Goal: Find specific page/section: Find specific page/section

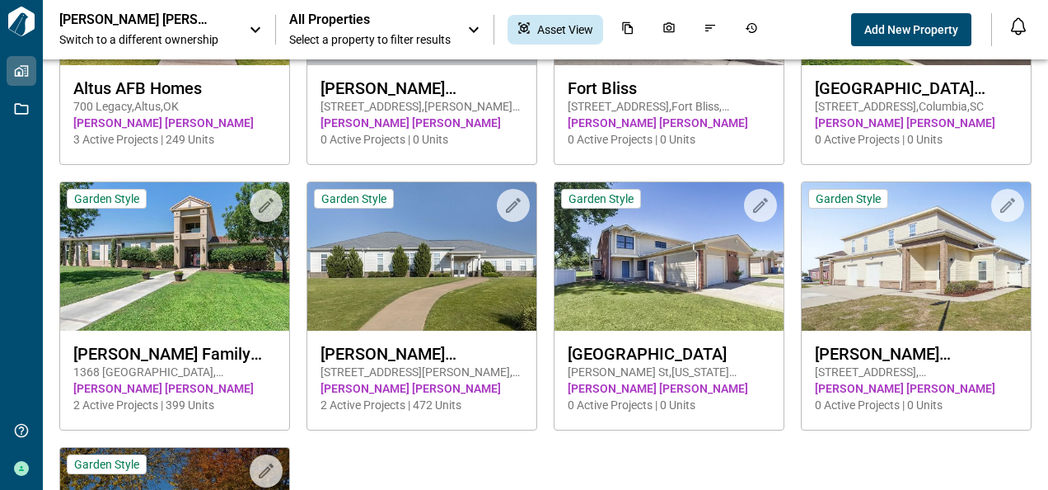
scroll to position [208, 0]
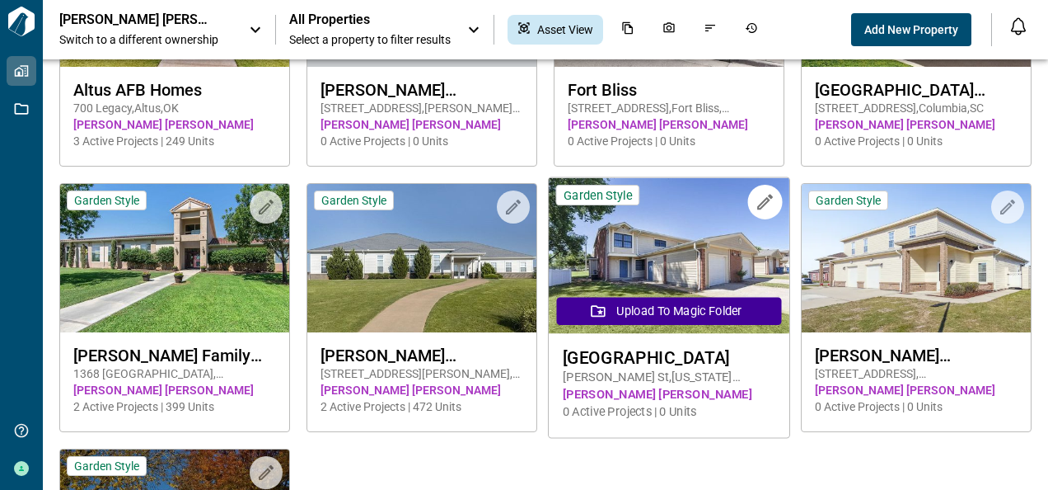
click at [666, 241] on img at bounding box center [669, 256] width 241 height 156
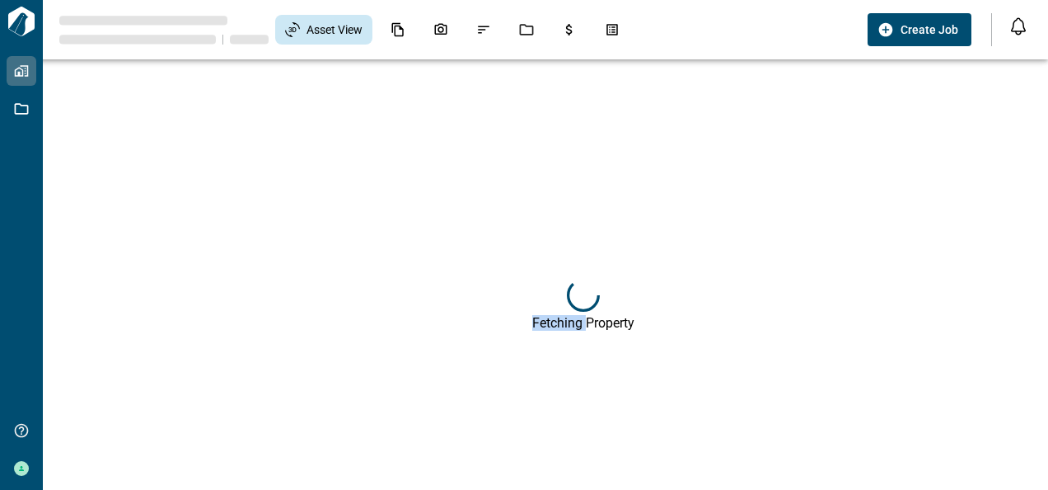
click at [666, 241] on div "Fetching Property" at bounding box center [583, 304] width 1048 height 490
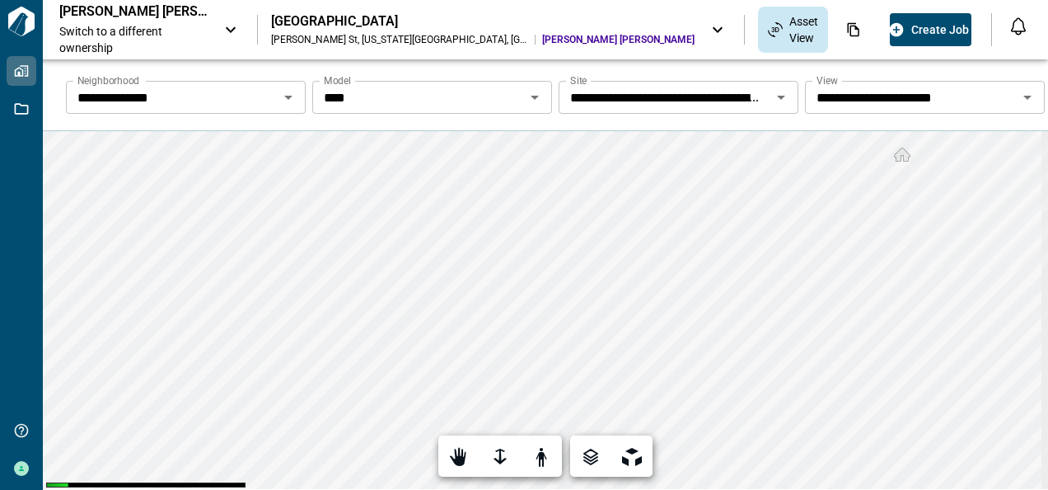
click at [287, 96] on icon "Open" at bounding box center [288, 98] width 8 height 4
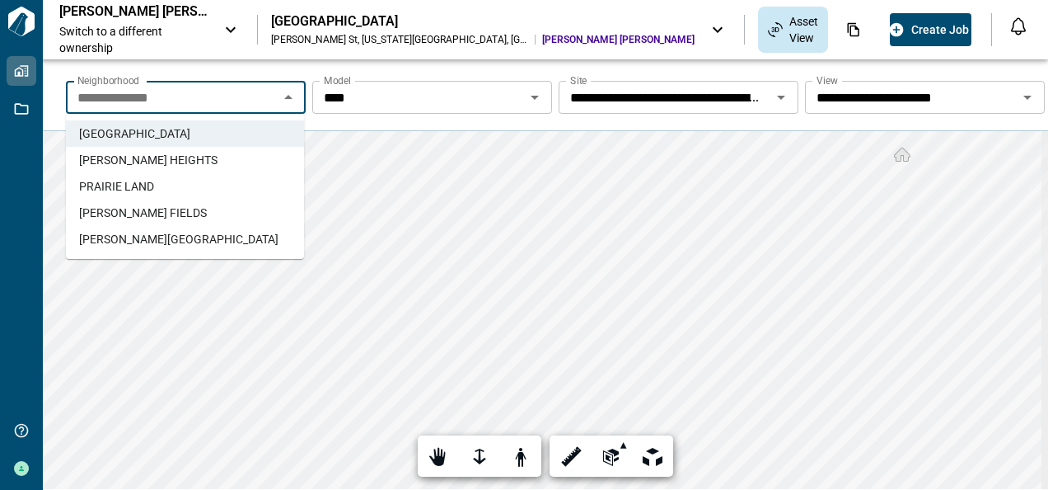
click at [153, 208] on span "[PERSON_NAME] FIELDS" at bounding box center [143, 212] width 128 height 16
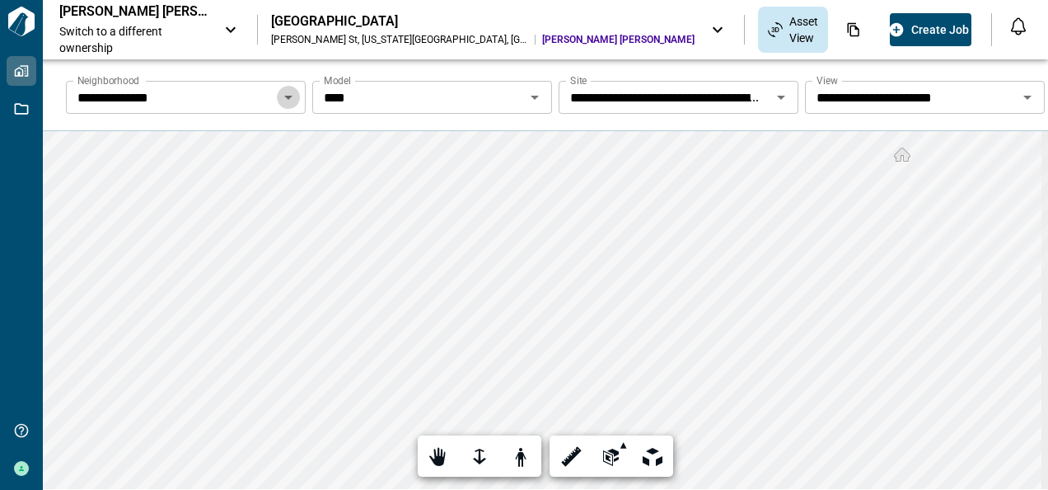
click at [287, 97] on icon "Open" at bounding box center [288, 98] width 8 height 4
click at [534, 94] on icon "Open" at bounding box center [535, 97] width 20 height 20
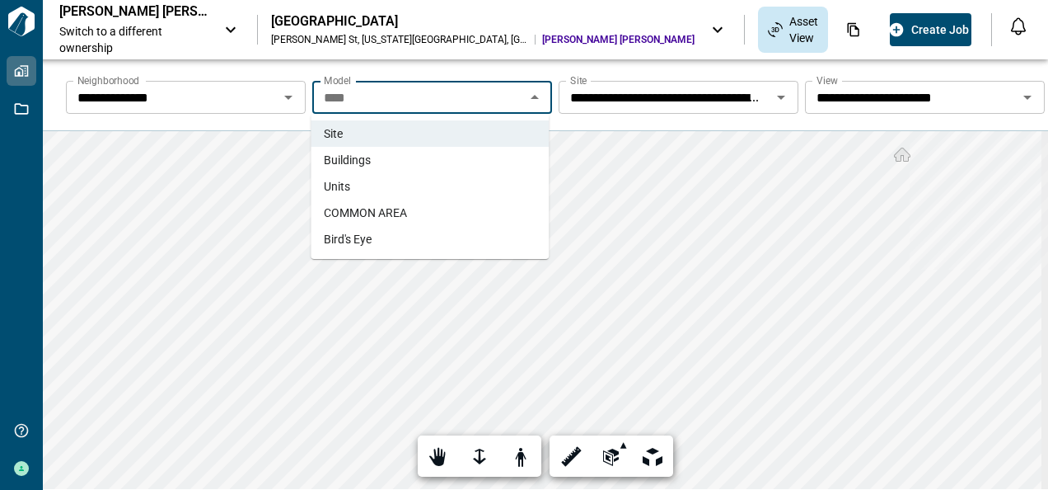
click at [370, 157] on span "Buildings" at bounding box center [347, 160] width 47 height 16
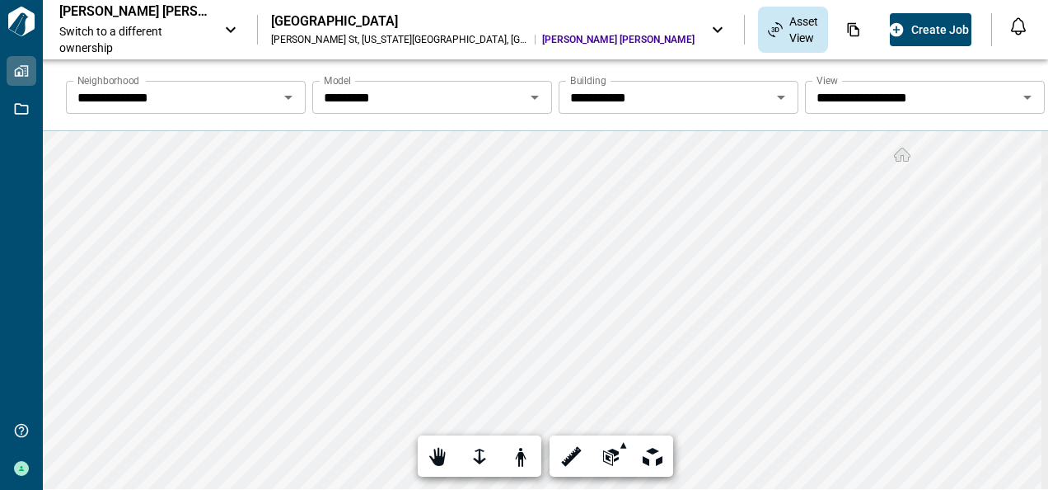
click at [286, 94] on icon "Open" at bounding box center [289, 97] width 20 height 20
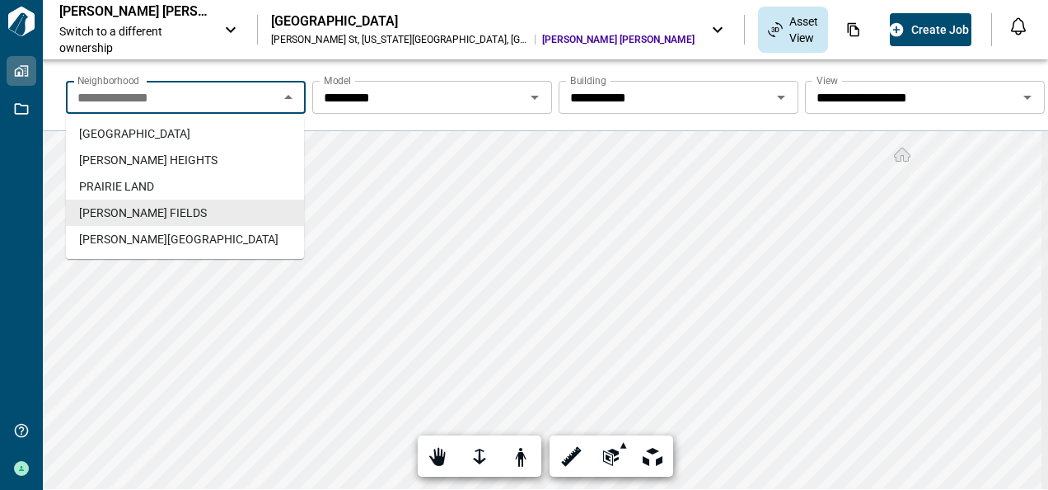
click at [124, 208] on span "[PERSON_NAME] FIELDS" at bounding box center [143, 212] width 128 height 16
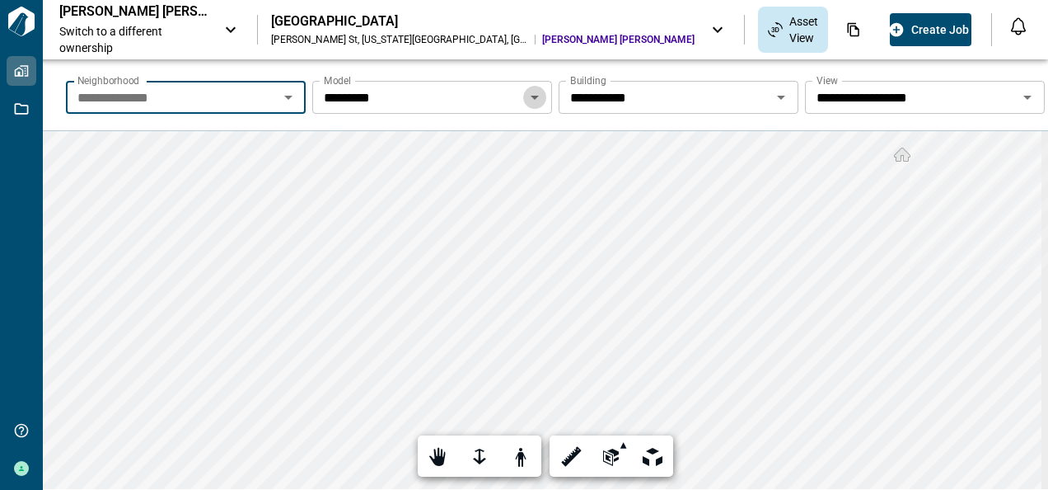
click at [534, 97] on icon "Open" at bounding box center [535, 97] width 20 height 20
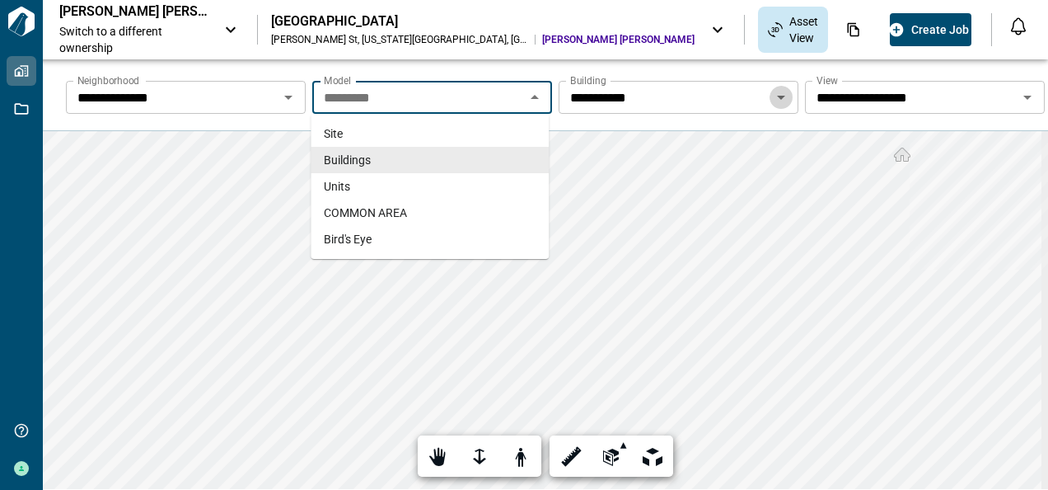
click at [777, 97] on icon "Open" at bounding box center [781, 98] width 8 height 4
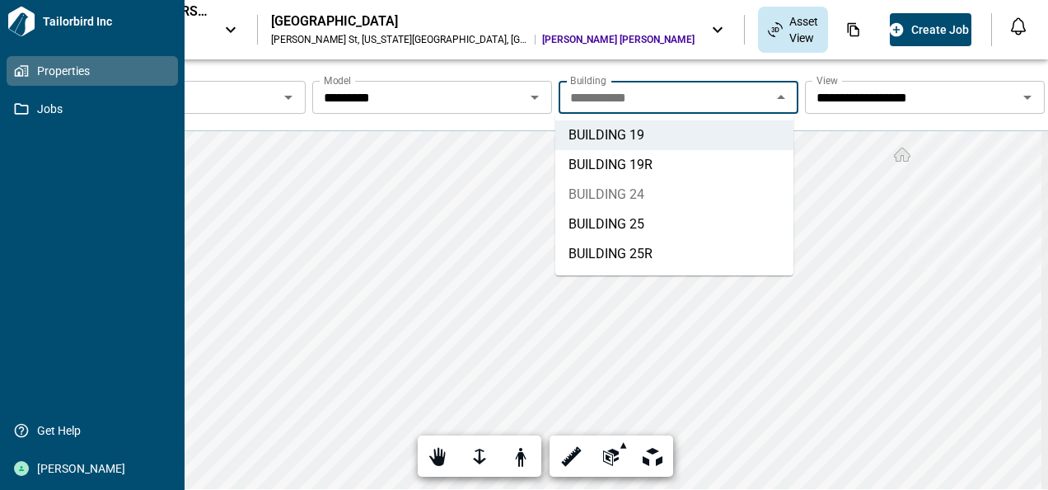
click at [62, 71] on span "Properties" at bounding box center [96, 71] width 134 height 16
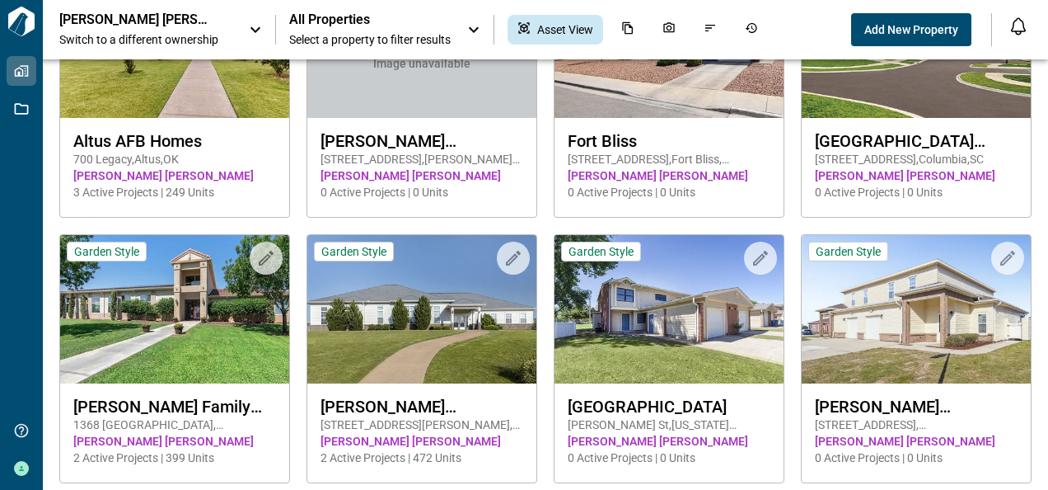
scroll to position [160, 0]
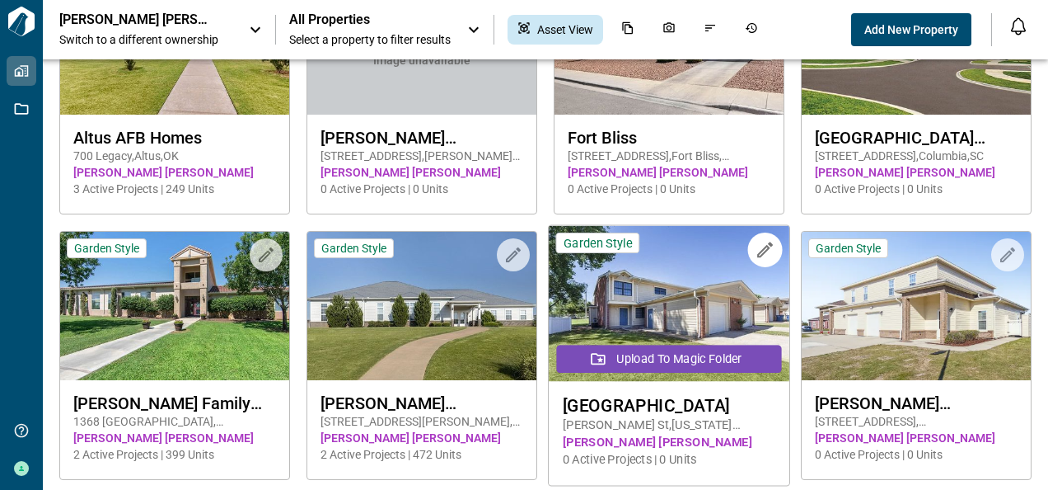
click at [624, 353] on button "Upload to Magic Folder" at bounding box center [669, 359] width 225 height 28
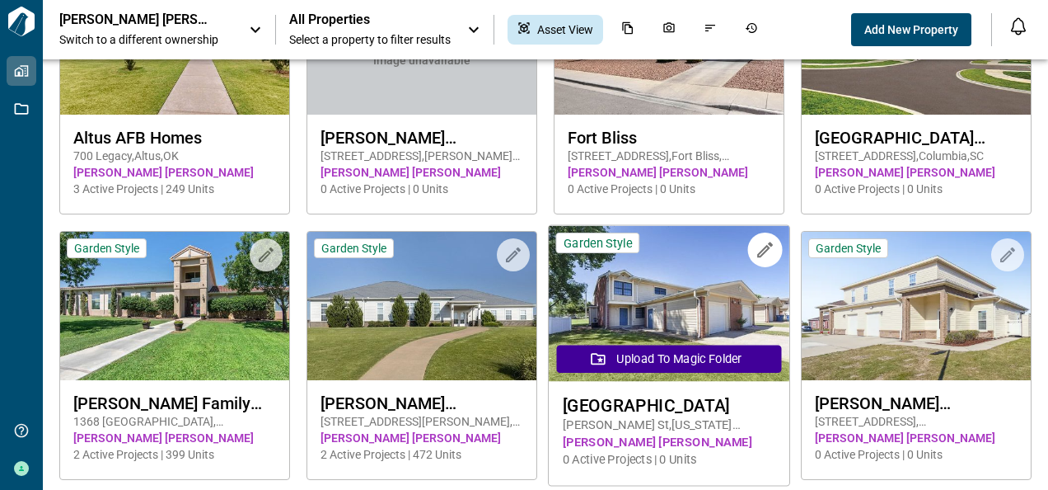
click at [675, 265] on img at bounding box center [669, 304] width 241 height 156
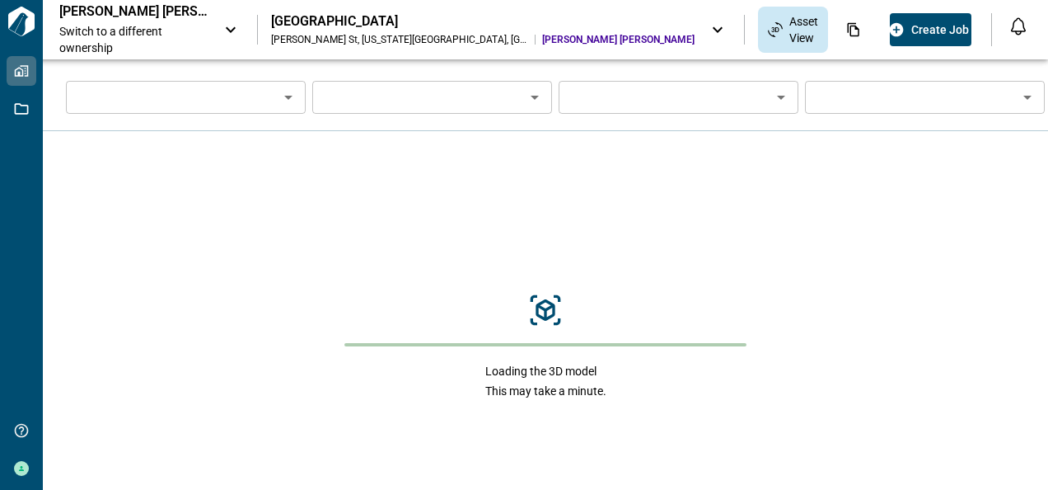
type input "**********"
type input "****"
type input "**********"
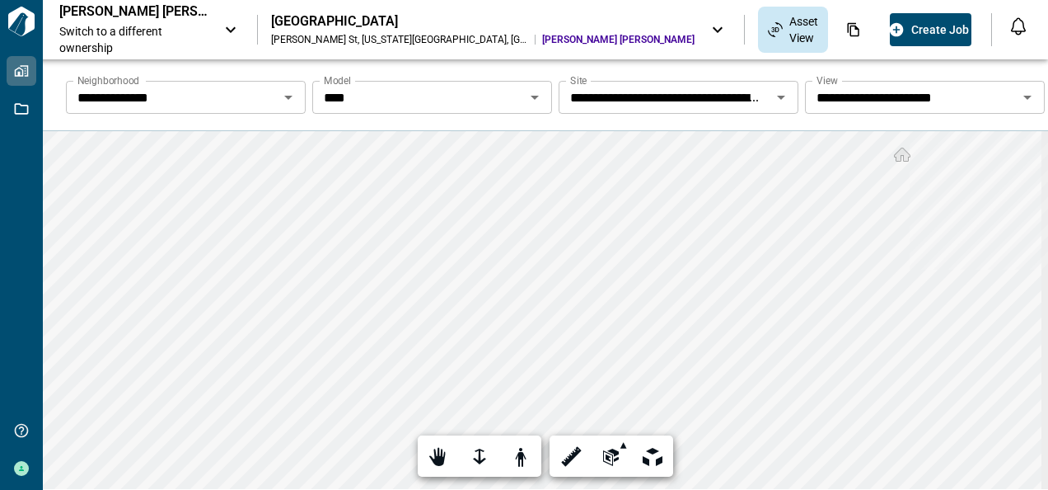
click at [287, 96] on icon "Open" at bounding box center [288, 98] width 8 height 4
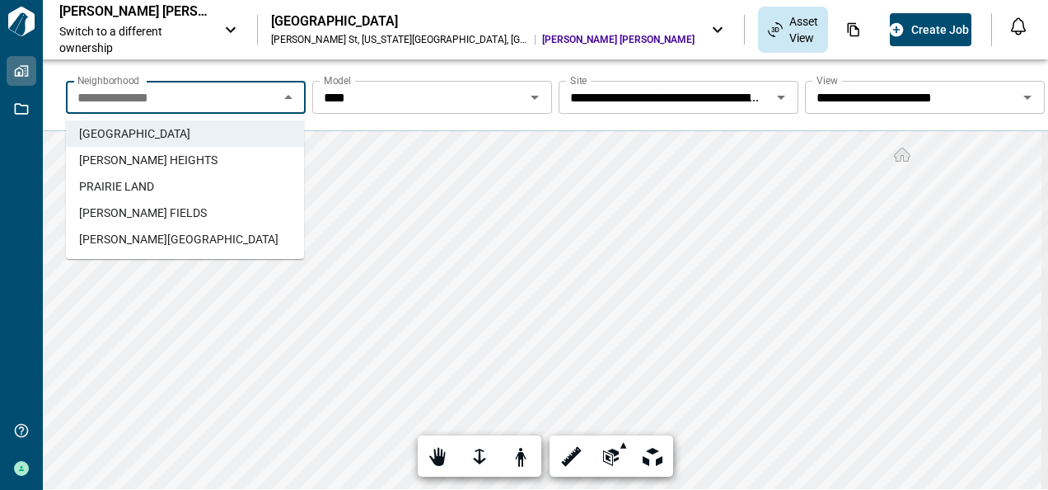
click at [180, 157] on span "[PERSON_NAME] HEIGHTS" at bounding box center [148, 160] width 138 height 16
click at [180, 157] on div "**********" at bounding box center [546, 340] width 1006 height 418
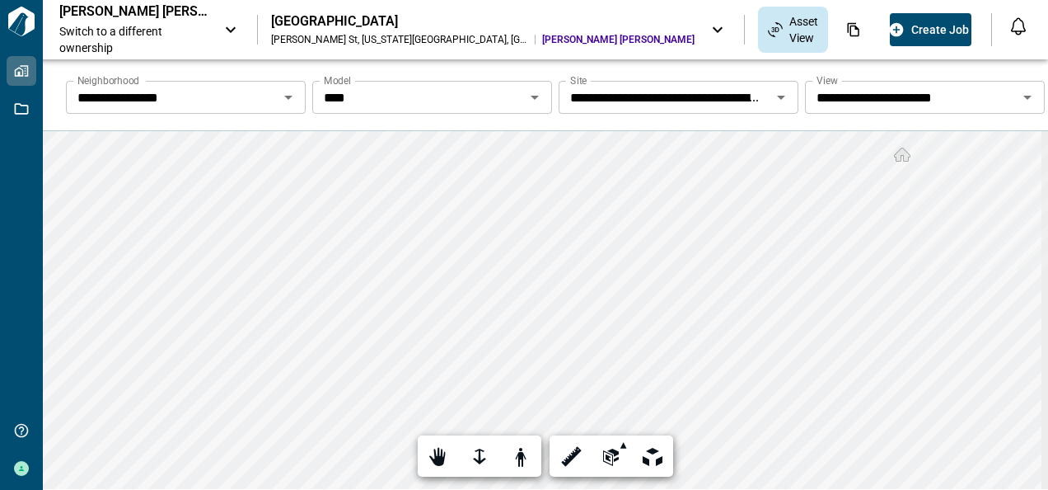
click at [774, 97] on icon "Open" at bounding box center [782, 97] width 20 height 20
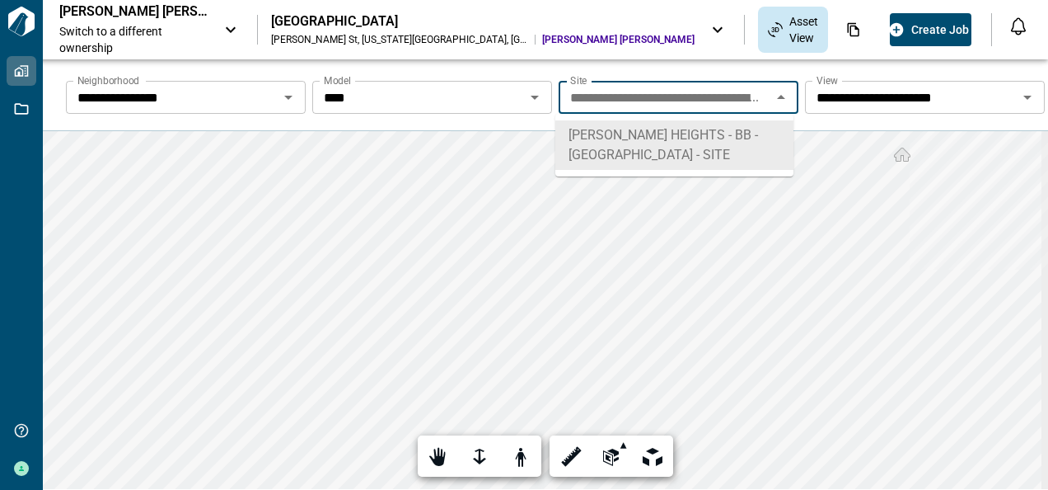
scroll to position [0, 74]
click at [532, 97] on icon "Open" at bounding box center [535, 98] width 8 height 4
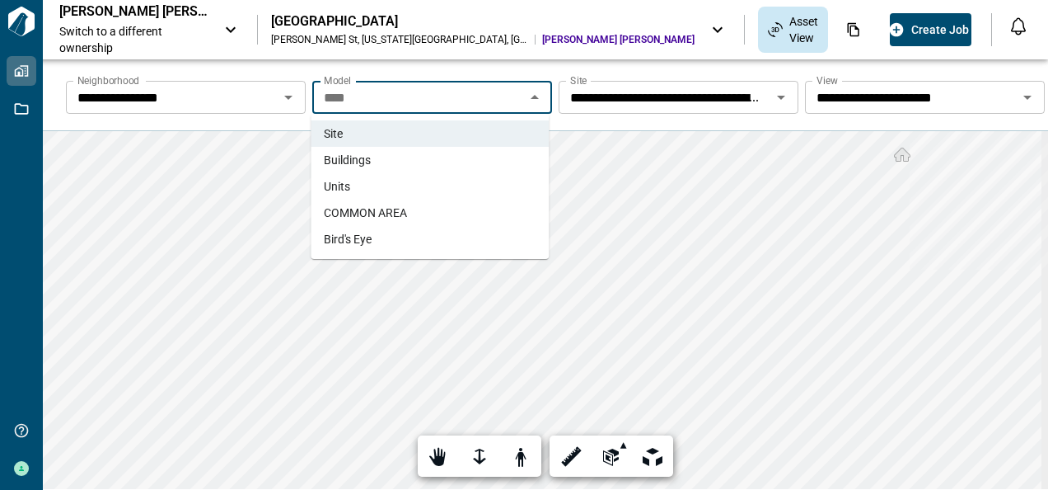
click at [343, 185] on span "Units" at bounding box center [337, 186] width 26 height 16
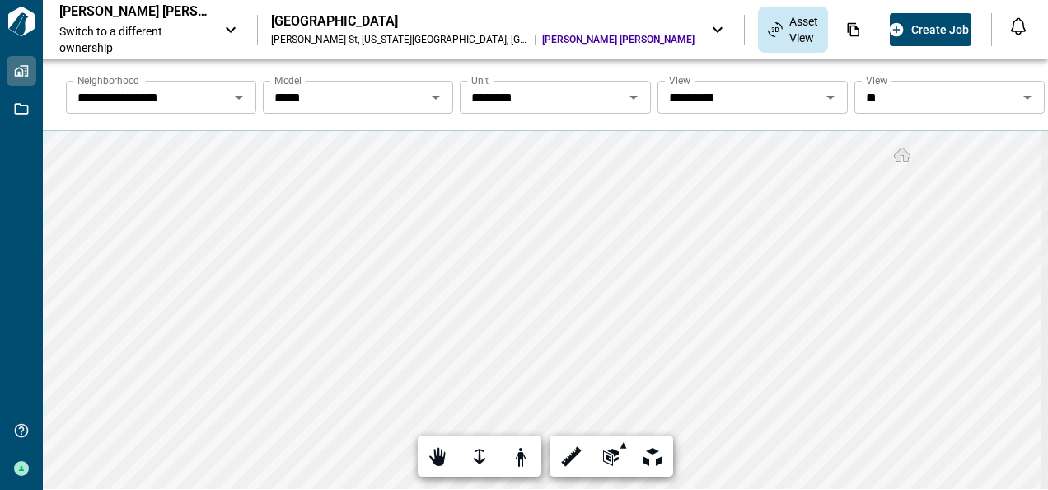
click at [823, 99] on icon "Open" at bounding box center [831, 97] width 20 height 20
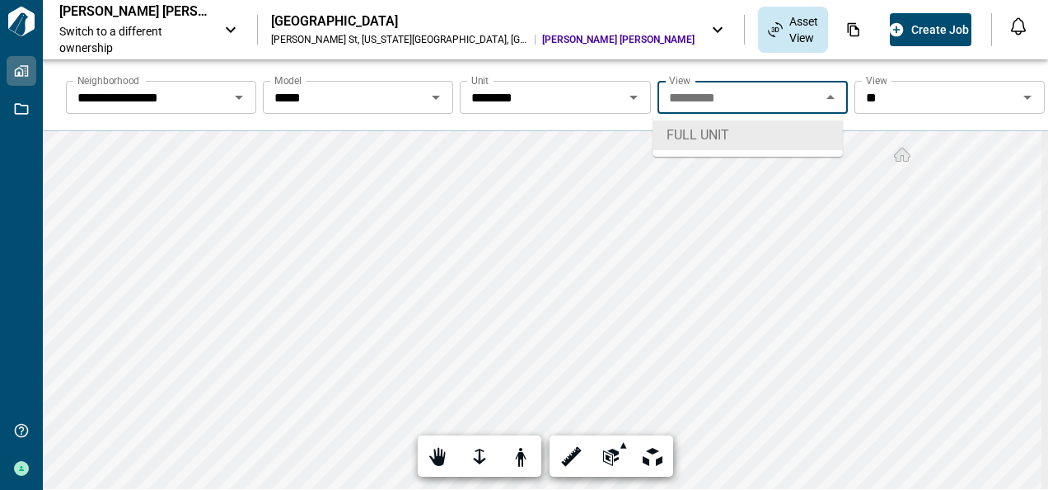
click at [748, 101] on input "*********" at bounding box center [739, 97] width 153 height 23
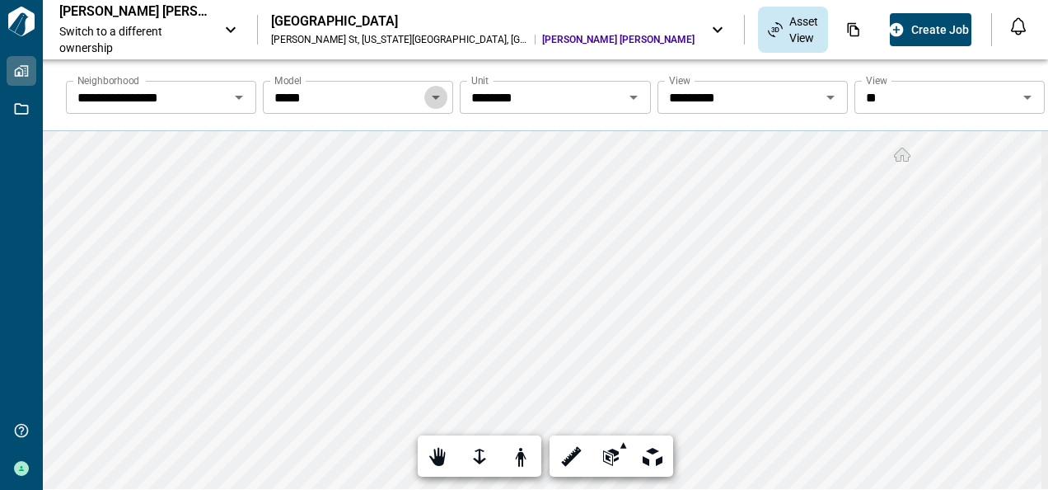
click at [434, 99] on icon "Open" at bounding box center [436, 97] width 20 height 20
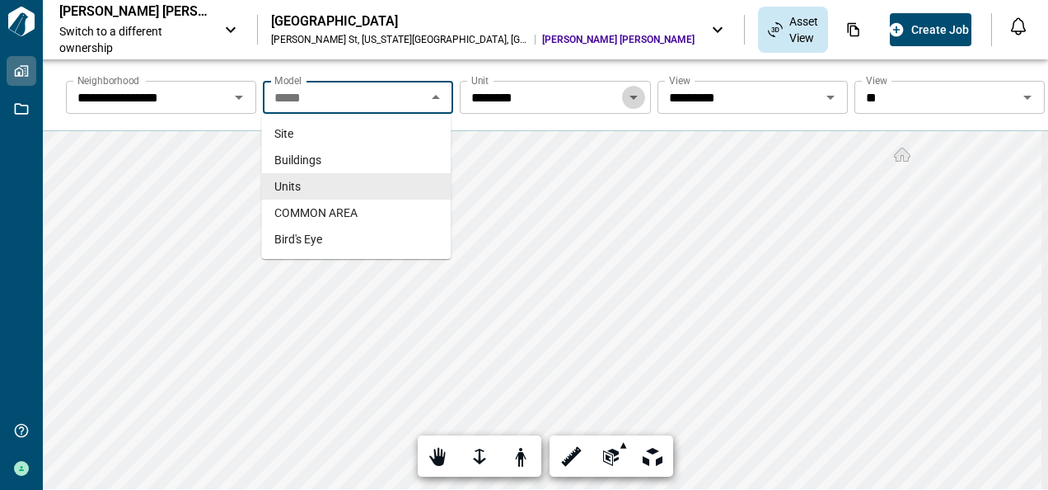
click at [628, 95] on icon "Open" at bounding box center [634, 97] width 20 height 20
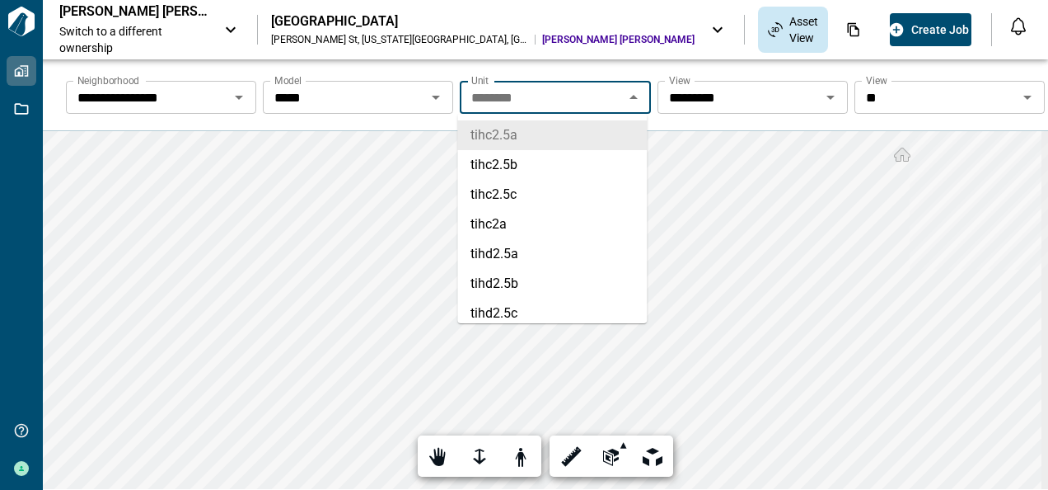
click at [1018, 94] on icon "Open" at bounding box center [1028, 97] width 20 height 20
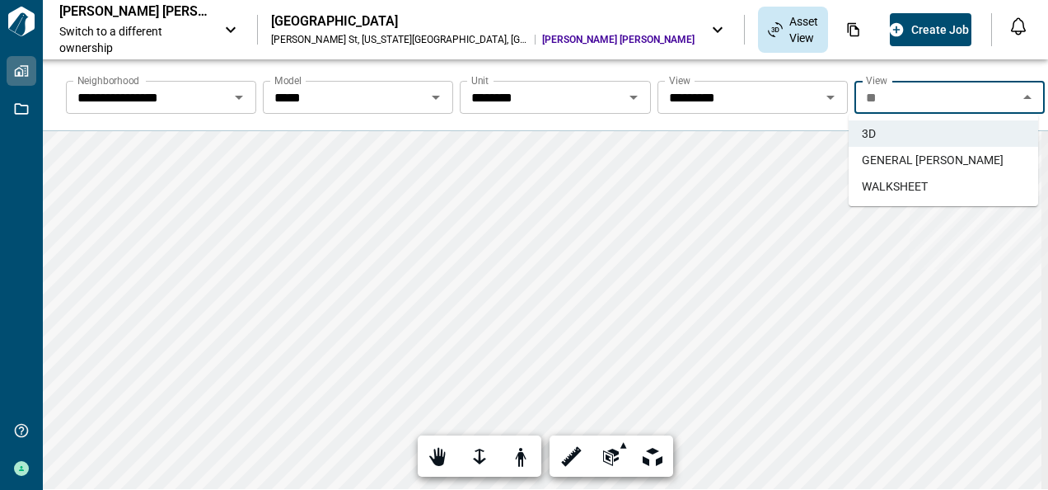
click at [895, 155] on span "GENERAL [PERSON_NAME]" at bounding box center [933, 160] width 142 height 16
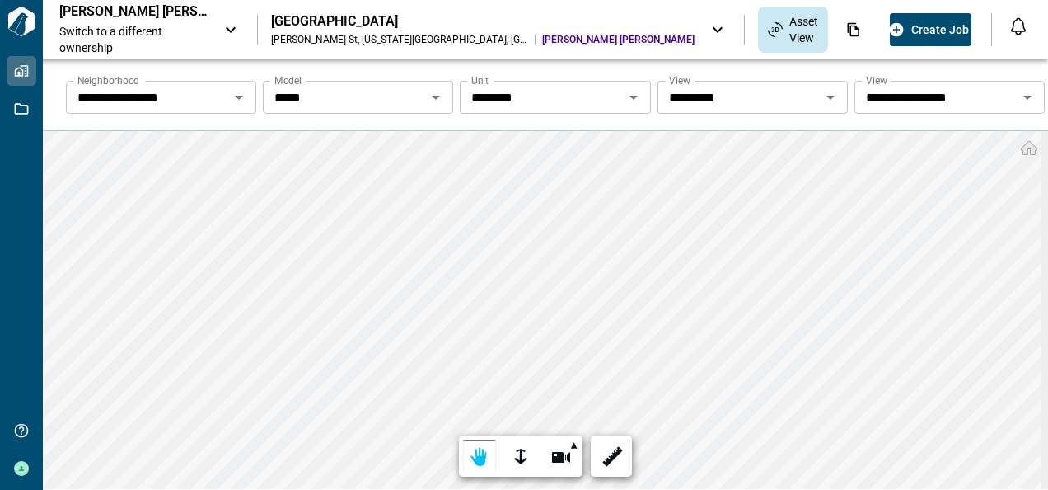
click at [1024, 96] on icon "Open" at bounding box center [1028, 98] width 8 height 4
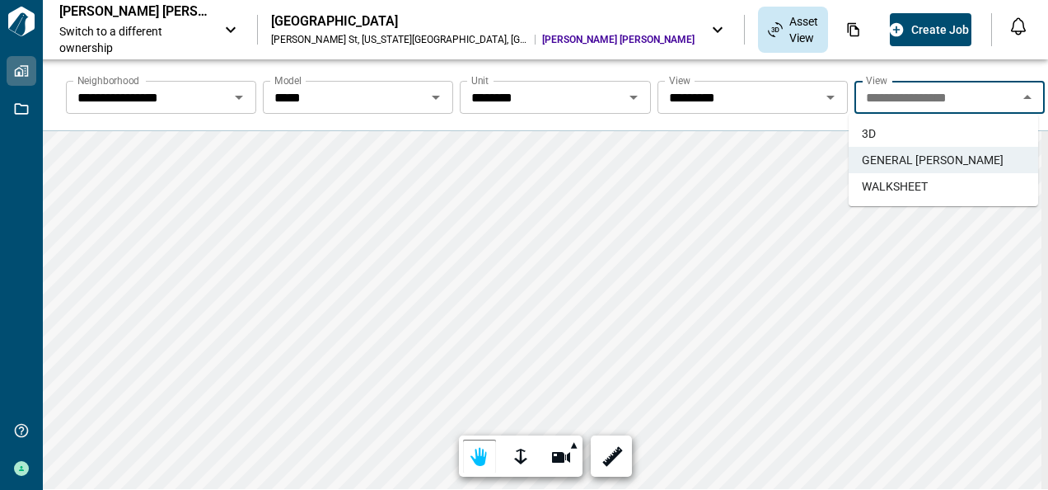
click at [926, 181] on span "WALKSHEET" at bounding box center [895, 186] width 66 height 16
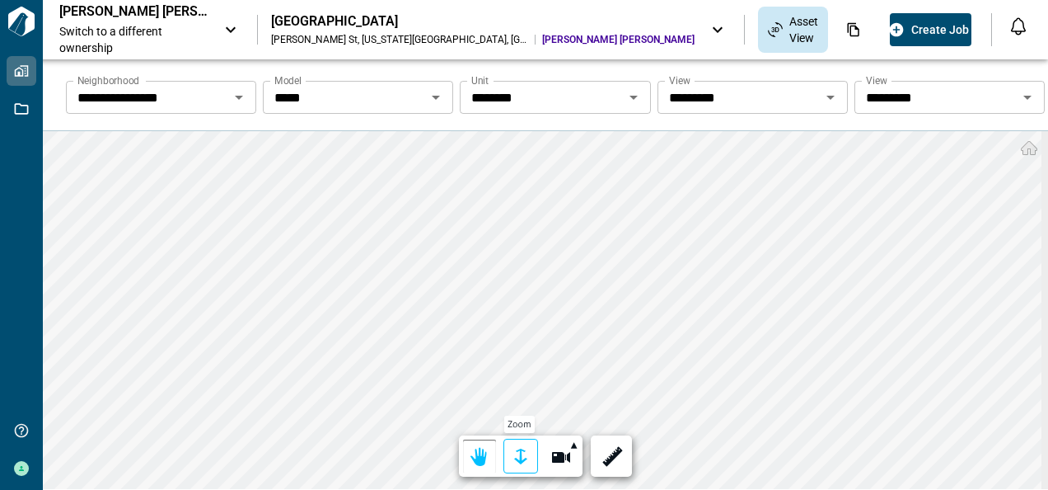
click at [511, 458] on div at bounding box center [520, 457] width 23 height 26
click at [1024, 97] on icon "Open" at bounding box center [1028, 98] width 8 height 4
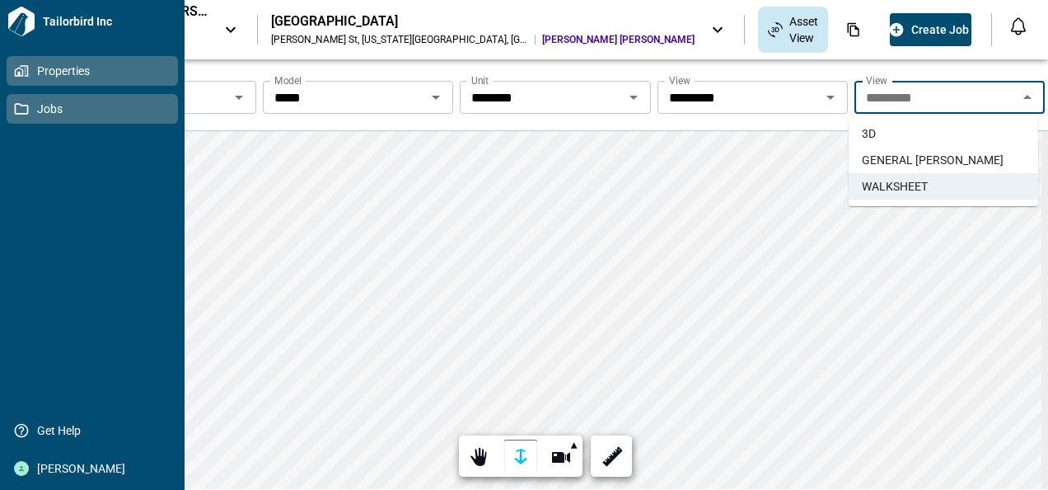
click at [21, 105] on icon at bounding box center [22, 109] width 14 height 12
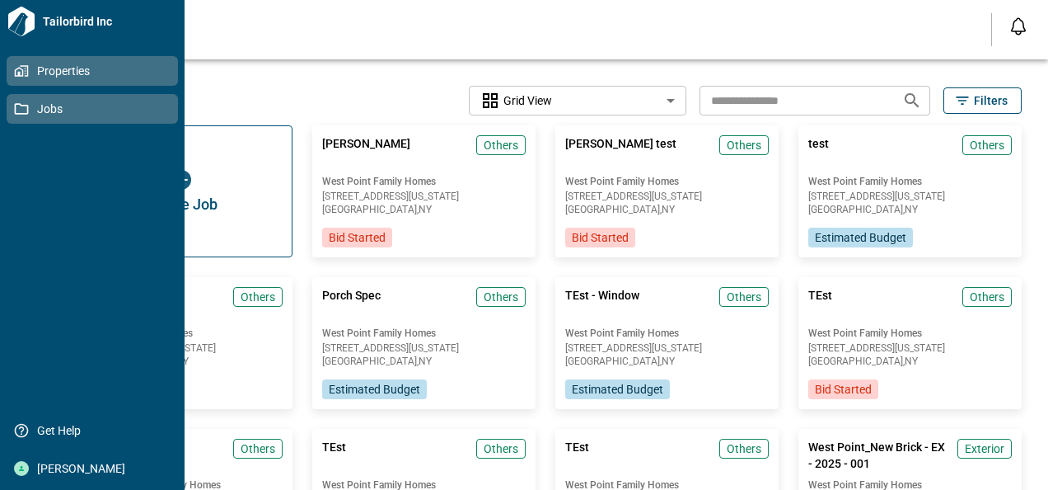
click at [18, 74] on icon at bounding box center [19, 71] width 9 height 9
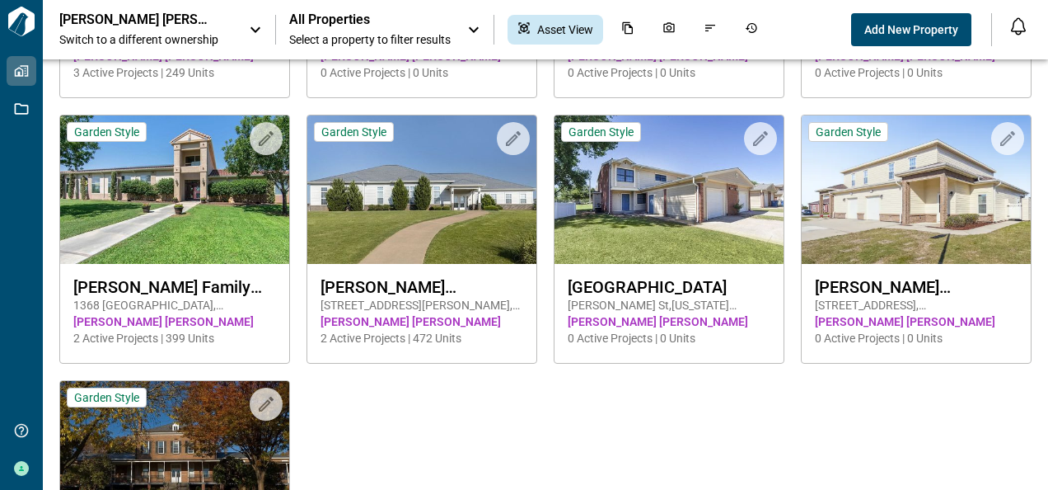
scroll to position [272, 0]
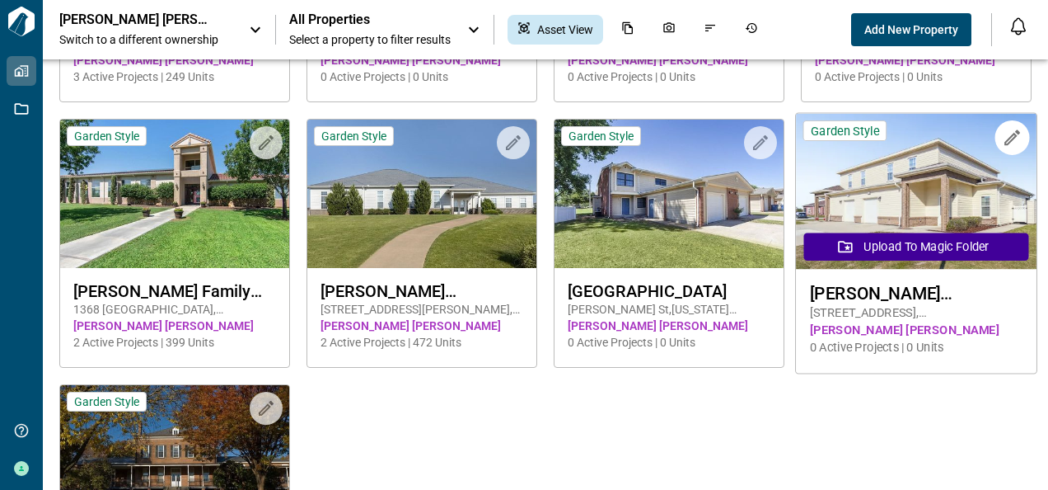
click at [906, 191] on img at bounding box center [916, 192] width 241 height 156
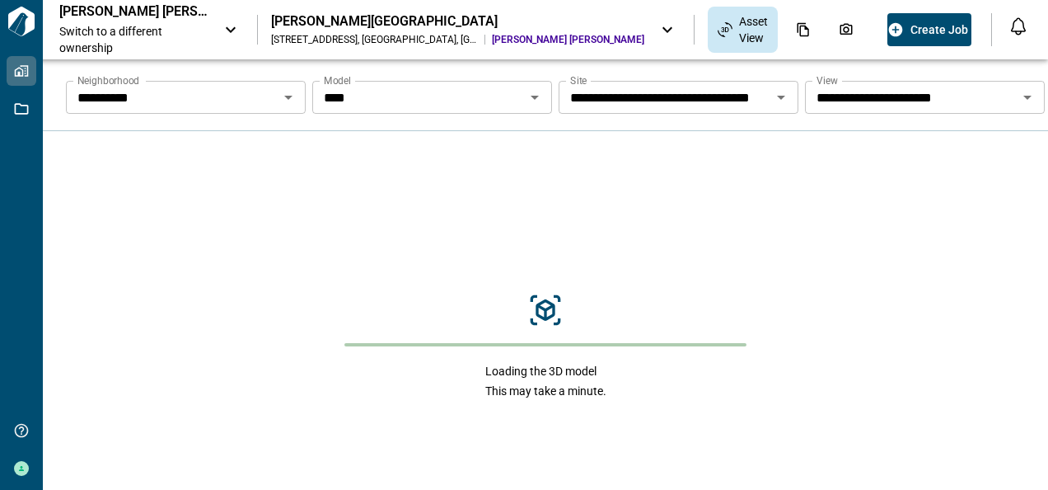
click at [285, 97] on icon "Open" at bounding box center [288, 98] width 8 height 4
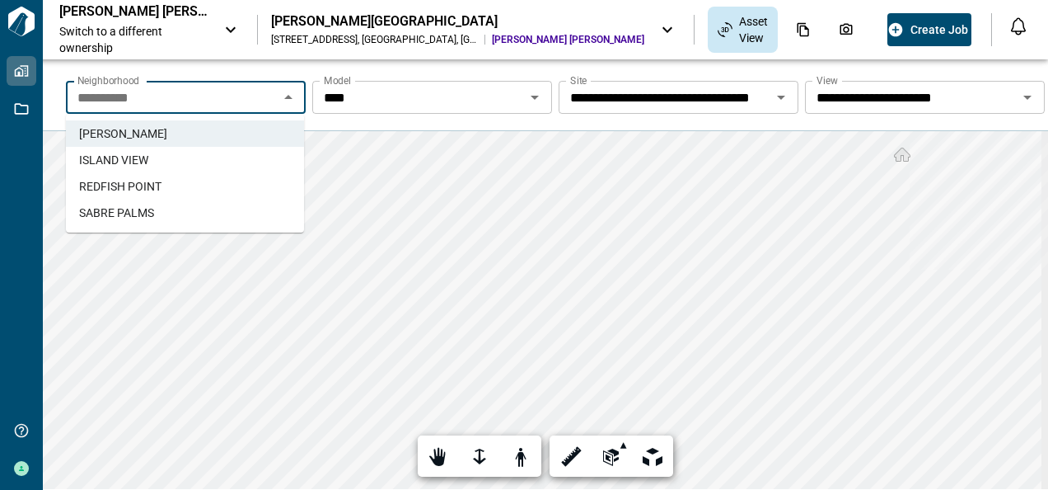
click at [125, 212] on span "SABRE PALMS" at bounding box center [116, 212] width 75 height 16
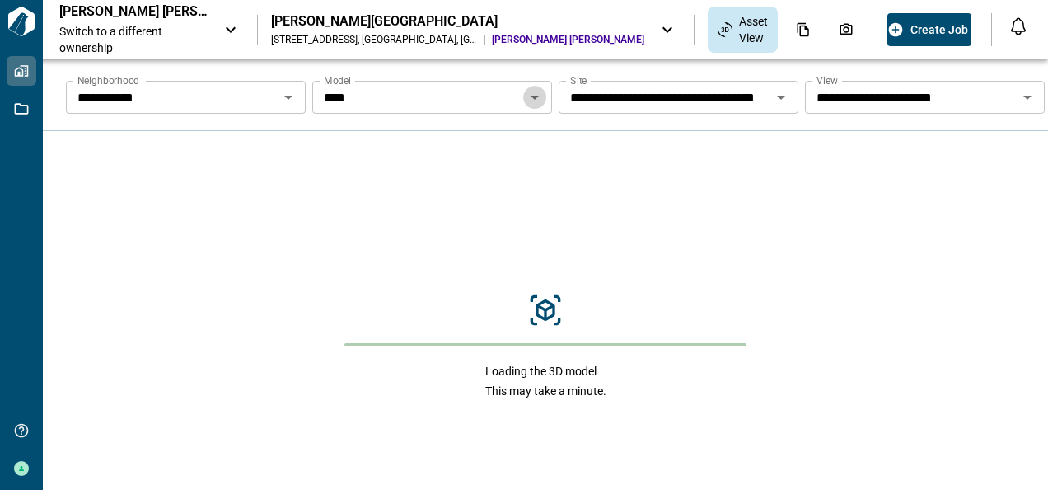
click at [531, 97] on icon "Open" at bounding box center [535, 98] width 8 height 4
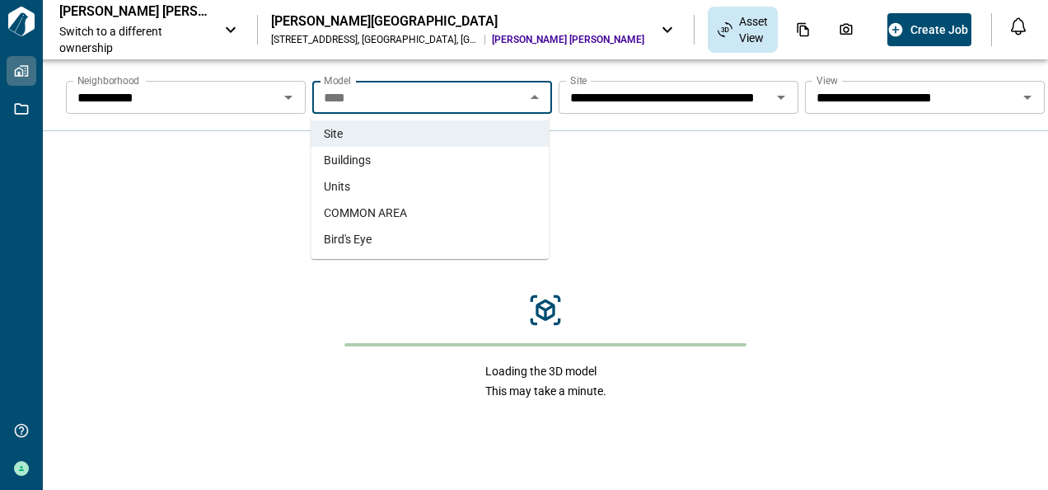
click at [335, 184] on span "Units" at bounding box center [337, 186] width 26 height 16
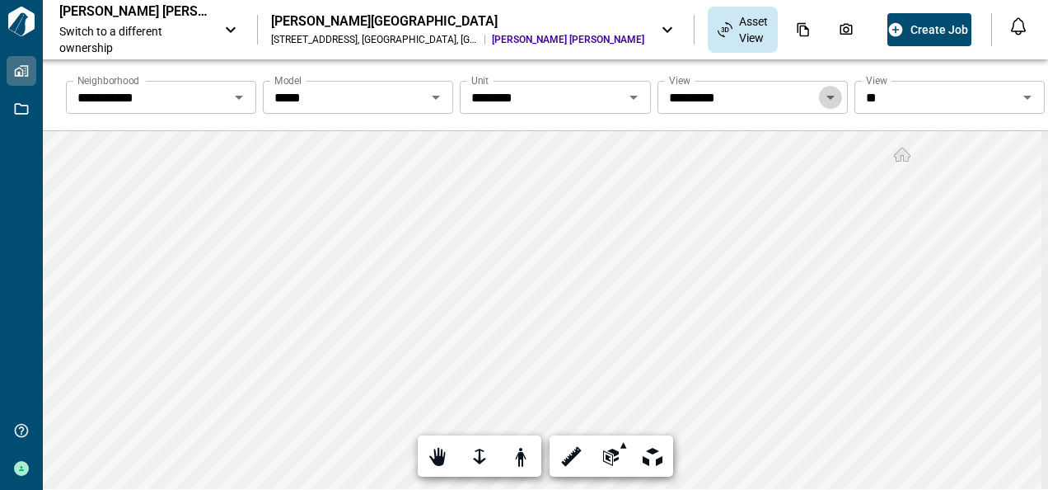
click at [827, 96] on icon "Open" at bounding box center [831, 98] width 8 height 4
click at [1024, 96] on icon "Open" at bounding box center [1028, 98] width 8 height 4
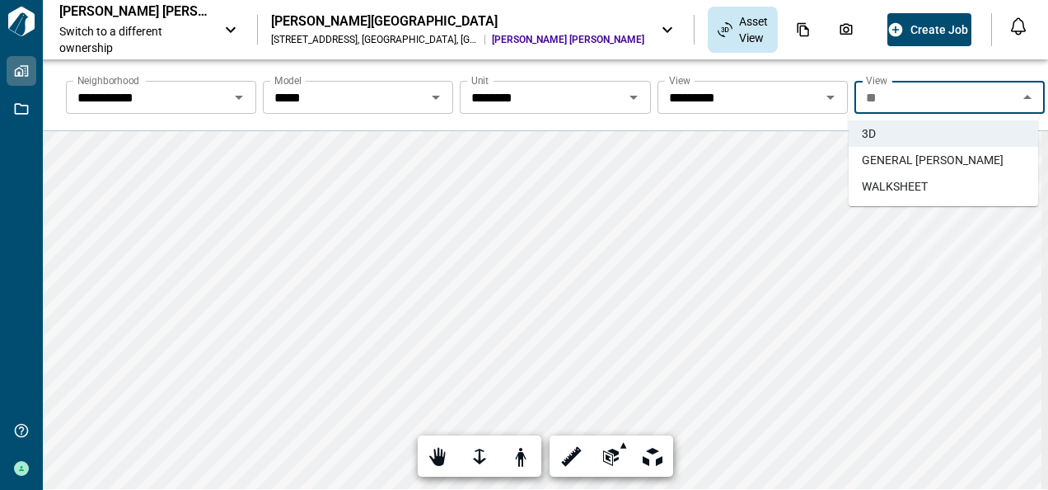
click at [897, 183] on span "WALKSHEET" at bounding box center [895, 186] width 66 height 16
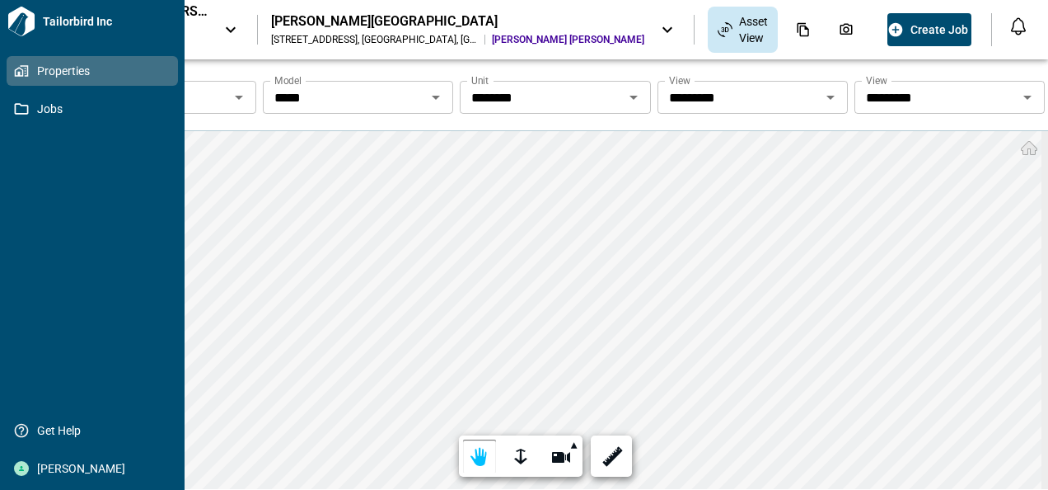
click at [17, 23] on icon at bounding box center [22, 22] width 30 height 30
click at [73, 68] on span "Properties" at bounding box center [96, 71] width 134 height 16
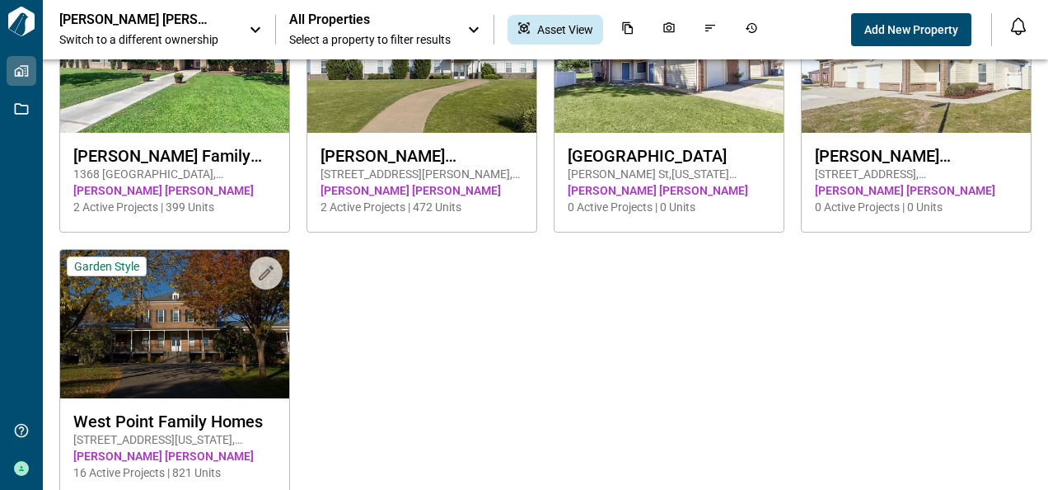
scroll to position [419, 0]
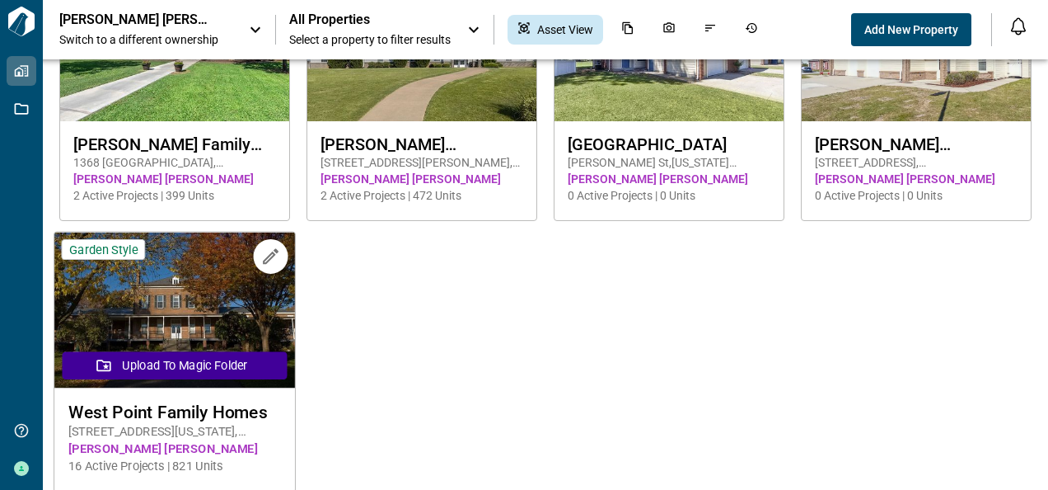
click at [129, 302] on img at bounding box center [174, 310] width 241 height 156
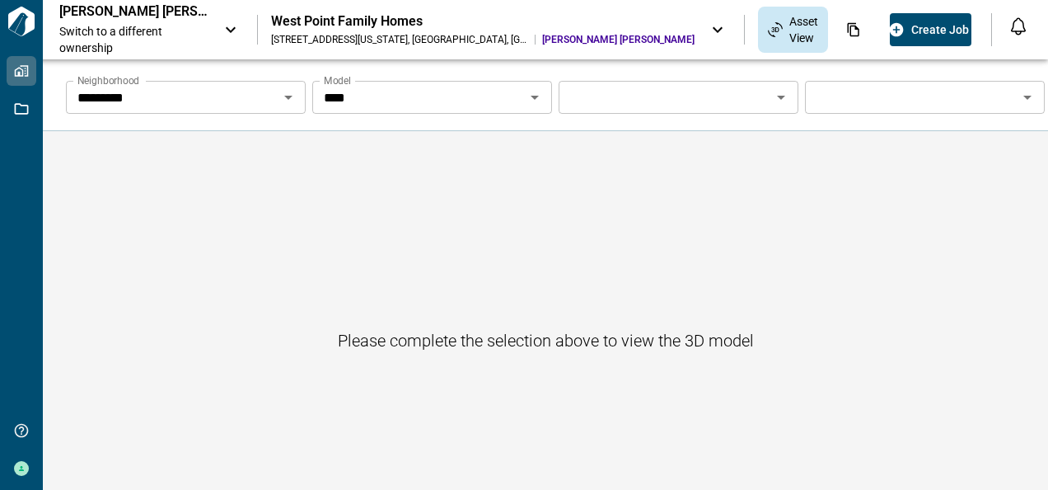
click at [289, 97] on icon "Open" at bounding box center [289, 97] width 20 height 20
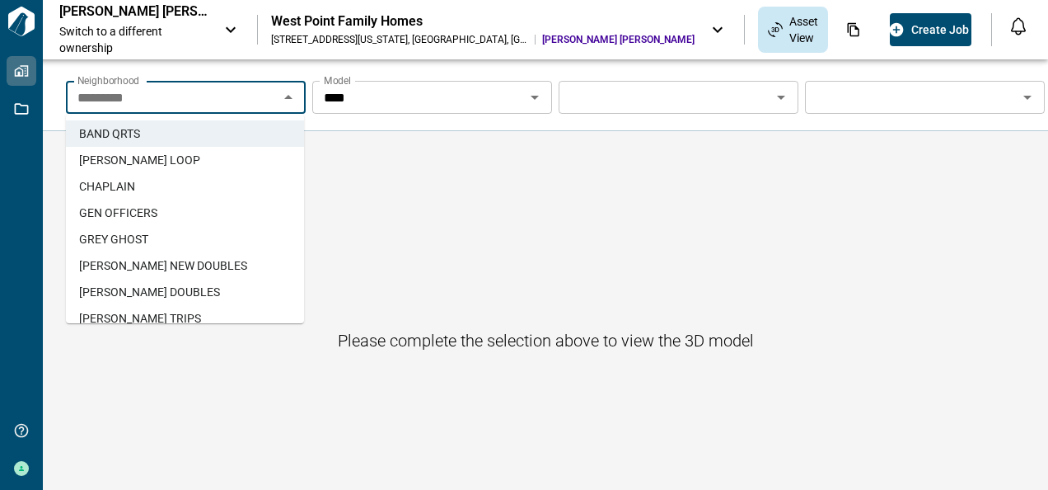
click at [130, 234] on span "GREY GHOST" at bounding box center [113, 239] width 69 height 16
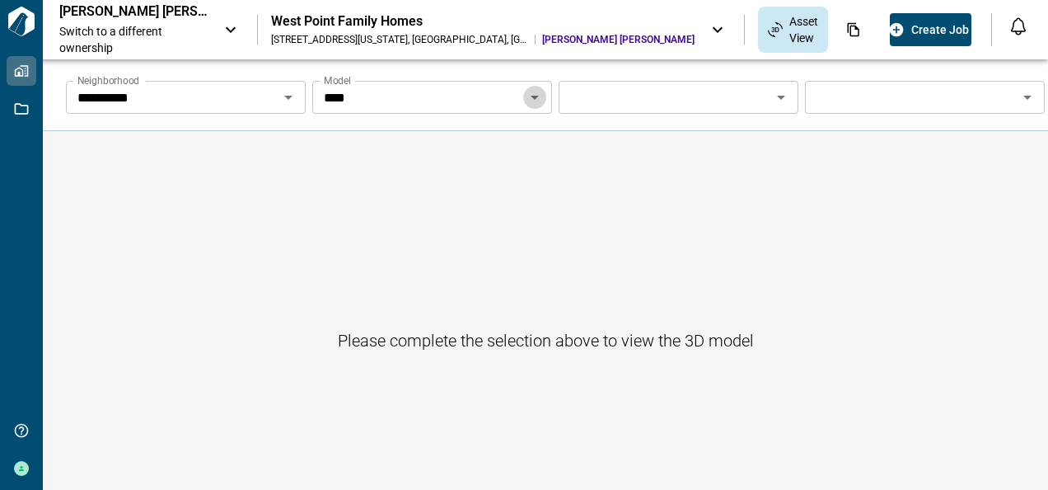
click at [531, 96] on icon "Open" at bounding box center [535, 98] width 8 height 4
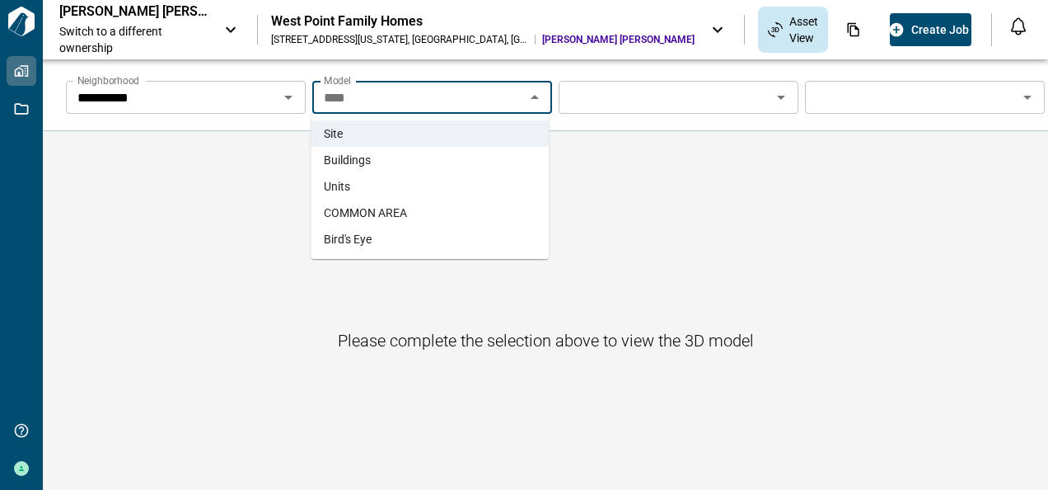
click at [342, 184] on span "Units" at bounding box center [337, 186] width 26 height 16
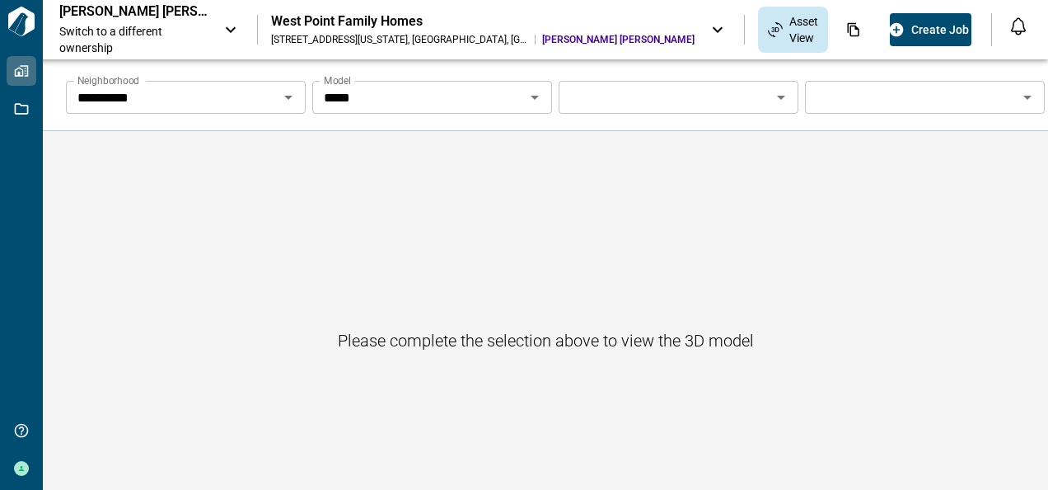
click at [531, 96] on icon "Open" at bounding box center [535, 98] width 8 height 4
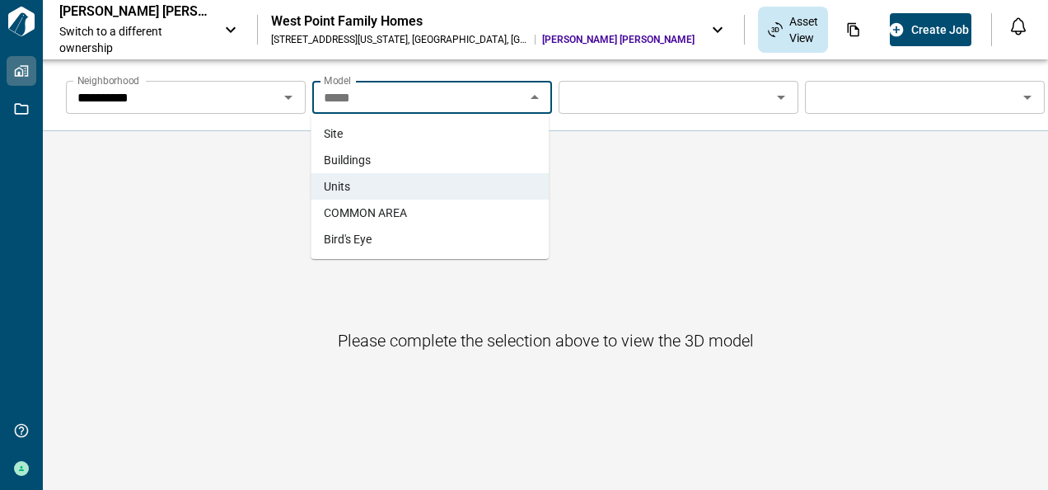
click at [348, 235] on span "Bird's Eye" at bounding box center [348, 239] width 48 height 16
click at [348, 235] on div "Please complete the selection above to view the 3D model" at bounding box center [546, 340] width 1006 height 418
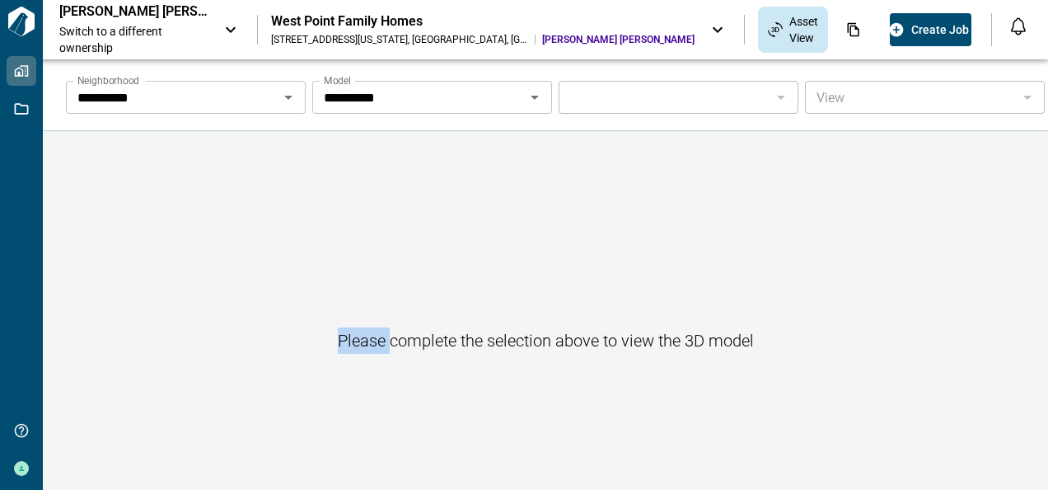
drag, startPoint x: 348, startPoint y: 235, endPoint x: 530, endPoint y: 95, distance: 229.8
click at [530, 95] on icon "Open" at bounding box center [535, 97] width 20 height 20
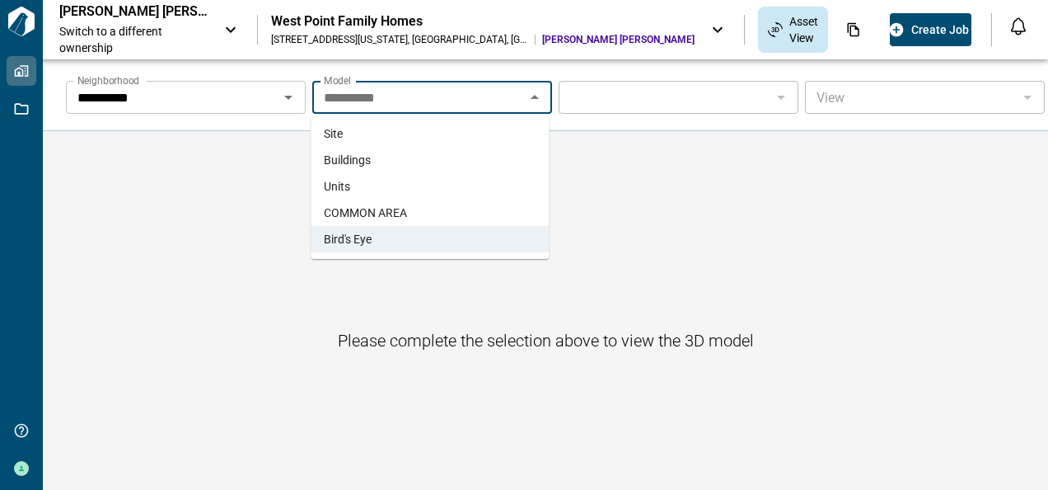
click at [340, 185] on span "Units" at bounding box center [337, 186] width 26 height 16
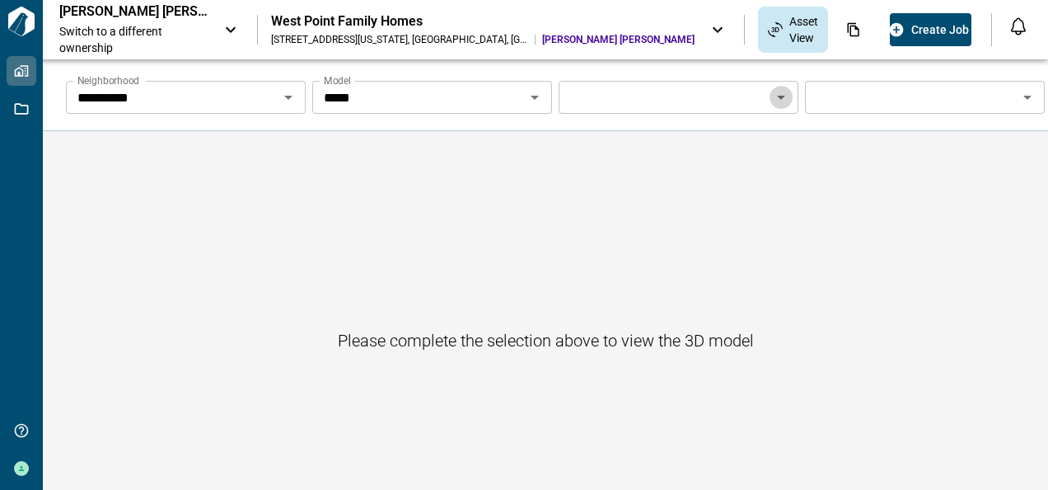
click at [775, 99] on icon "Open" at bounding box center [782, 97] width 20 height 20
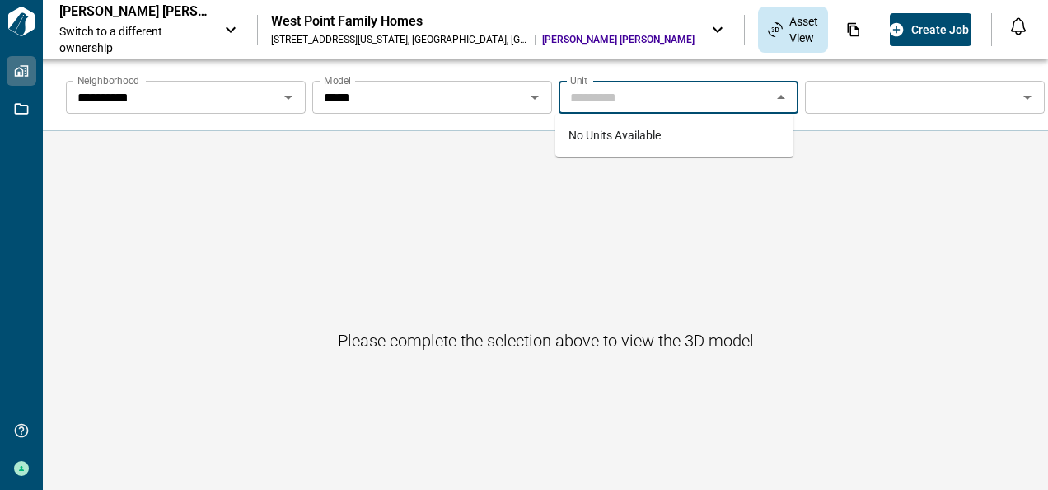
click at [285, 95] on icon "Open" at bounding box center [289, 97] width 20 height 20
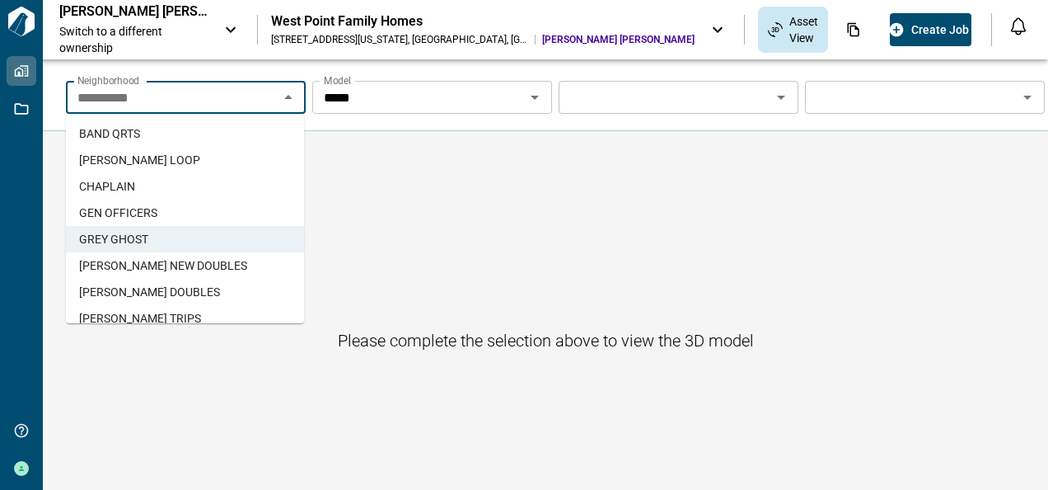
click at [141, 208] on span "GEN OFFICERS" at bounding box center [118, 212] width 78 height 16
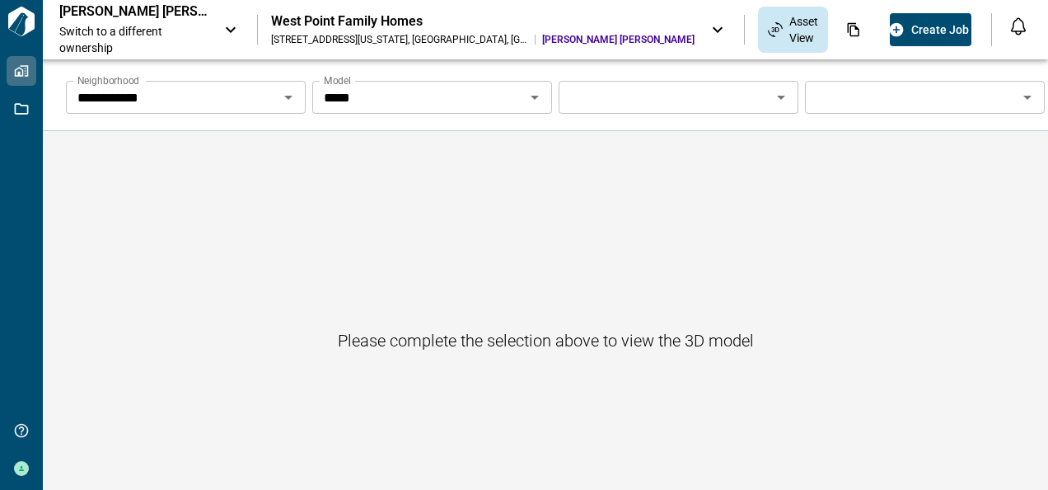
click at [777, 96] on icon "Open" at bounding box center [781, 98] width 8 height 4
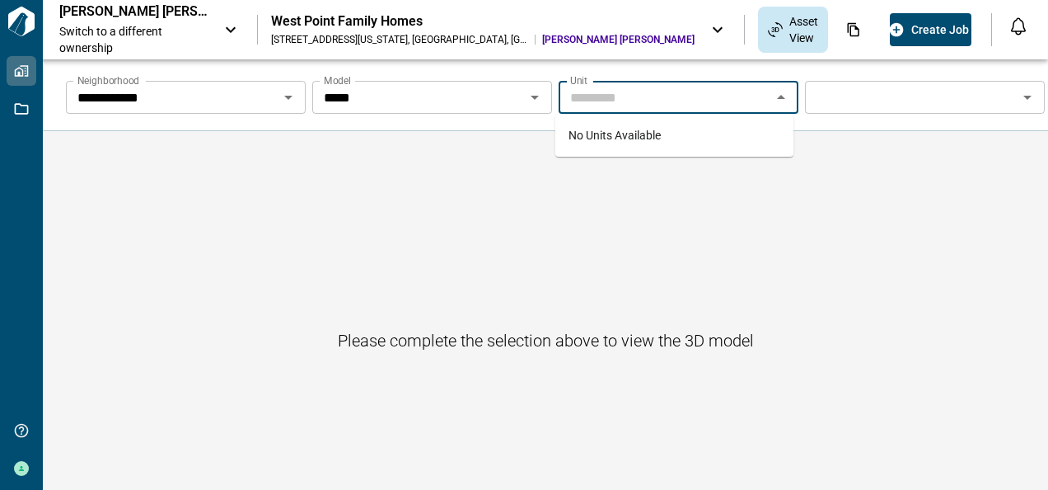
click at [1020, 95] on icon "Open" at bounding box center [1028, 97] width 20 height 20
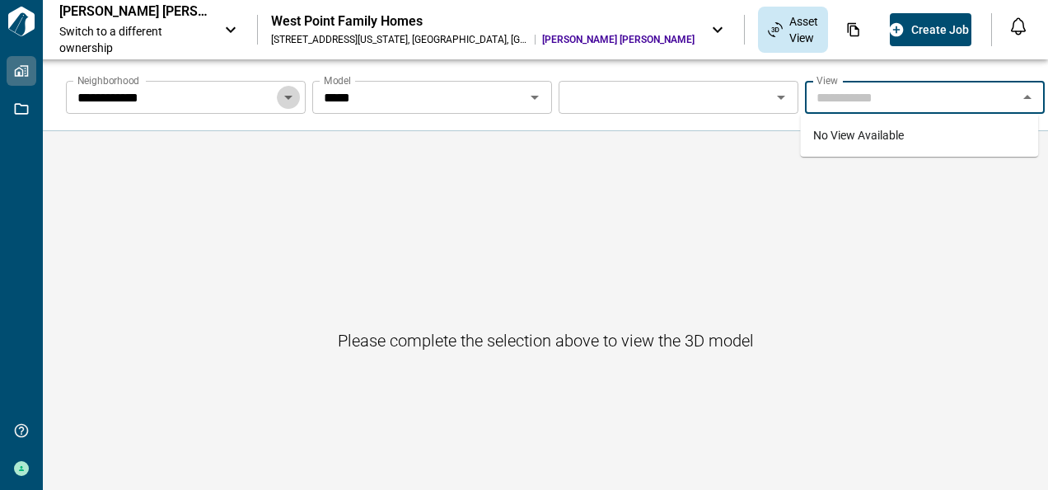
click at [284, 97] on icon "Open" at bounding box center [288, 98] width 8 height 4
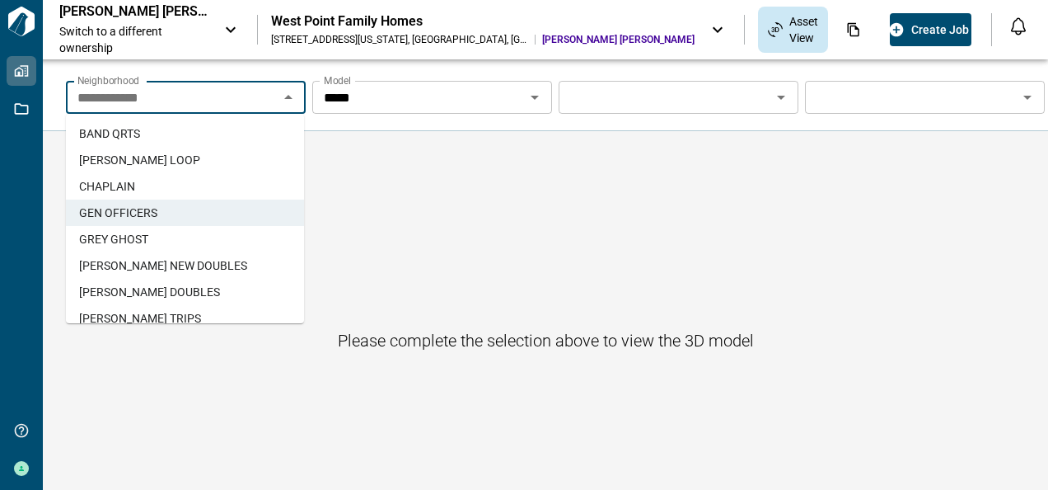
click at [119, 134] on span "BAND QRTS" at bounding box center [109, 133] width 61 height 16
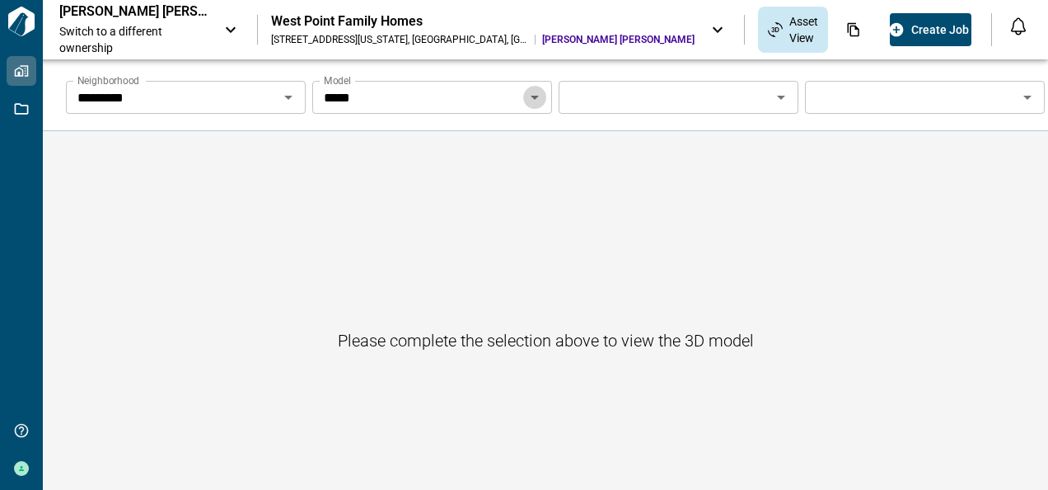
click at [532, 94] on icon "Open" at bounding box center [535, 97] width 20 height 20
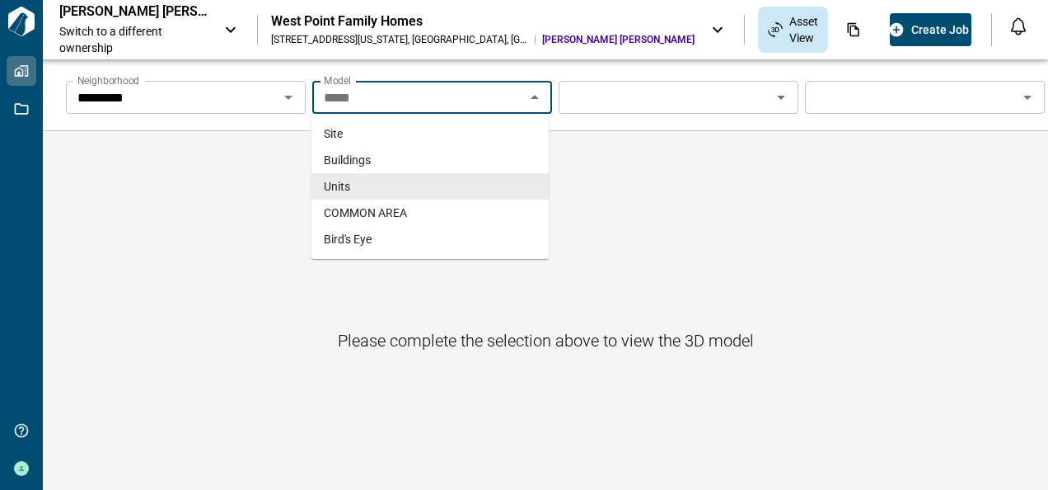
click at [359, 186] on li "Units" at bounding box center [430, 186] width 238 height 26
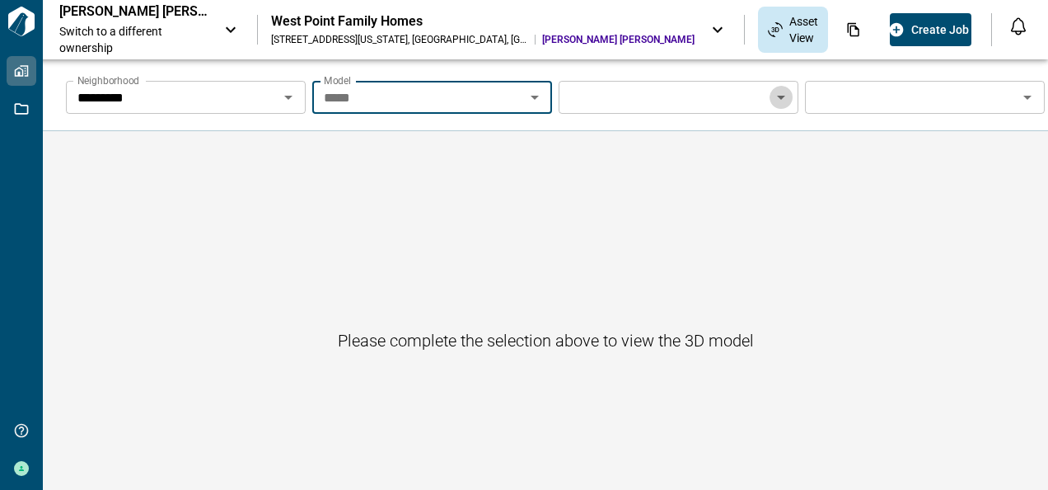
click at [777, 96] on icon "Open" at bounding box center [781, 98] width 8 height 4
